Goal: Book appointment/travel/reservation

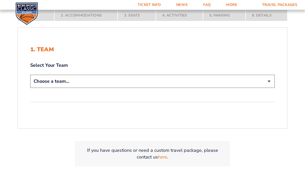
scroll to position [99, 0]
click at [268, 88] on select "Choose a team... [US_STATE] Wildcats [US_STATE] State Buckeyes [US_STATE] Tar H…" at bounding box center [152, 81] width 244 height 13
select select "12956"
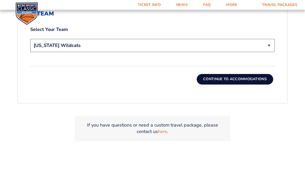
click at [235, 85] on button "Continue To Accommodations" at bounding box center [235, 79] width 76 height 10
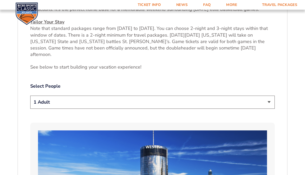
scroll to position [230, 0]
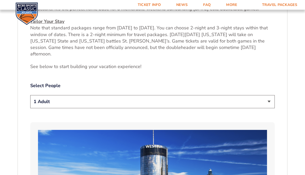
click at [267, 107] on select "1 Adult 2 Adults 3 Adults 4 Adults 2 Adults + 1 Child 2 Adults + 2 Children 2 A…" at bounding box center [152, 102] width 244 height 13
select select "2 Adults"
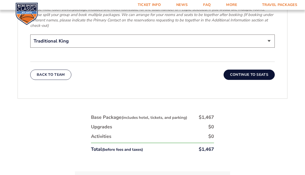
scroll to position [858, 0]
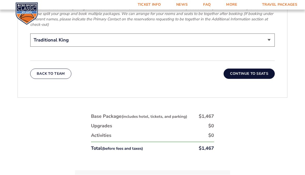
click at [250, 72] on button "Continue To Seats" at bounding box center [248, 74] width 51 height 10
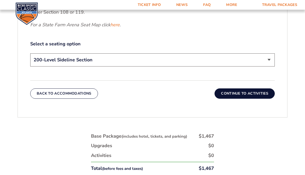
scroll to position [258, 0]
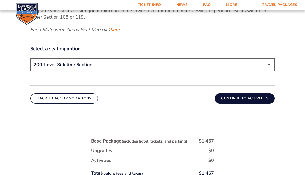
click at [267, 72] on select "200-Level Sideline Section 100-Level Corner Seat Upgrade (+$120 per person) 100…" at bounding box center [152, 64] width 244 height 13
click at [268, 72] on select "200-Level Sideline Section 100-Level Corner Seat Upgrade (+$120 per person) 100…" at bounding box center [152, 64] width 244 height 13
select select "200-Level Sideline Section"
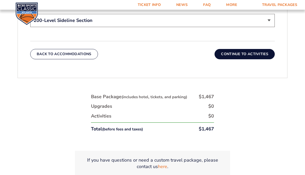
click at [245, 60] on button "Continue To Activities" at bounding box center [244, 54] width 60 height 10
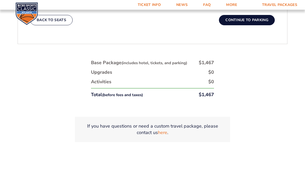
scroll to position [275, 0]
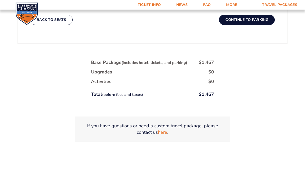
click at [248, 25] on button "Continue To Parking" at bounding box center [247, 20] width 56 height 10
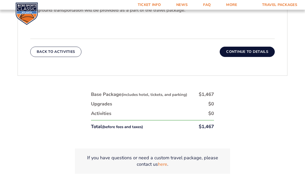
scroll to position [209, 0]
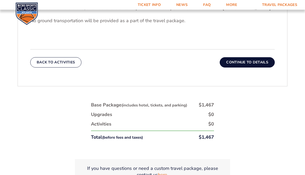
click at [255, 68] on button "Continue To Details" at bounding box center [247, 63] width 55 height 10
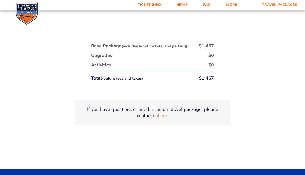
scroll to position [293, 0]
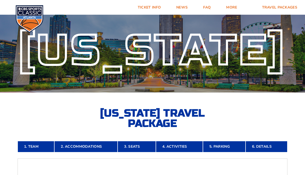
scroll to position [0, 0]
